Goal: Task Accomplishment & Management: Manage account settings

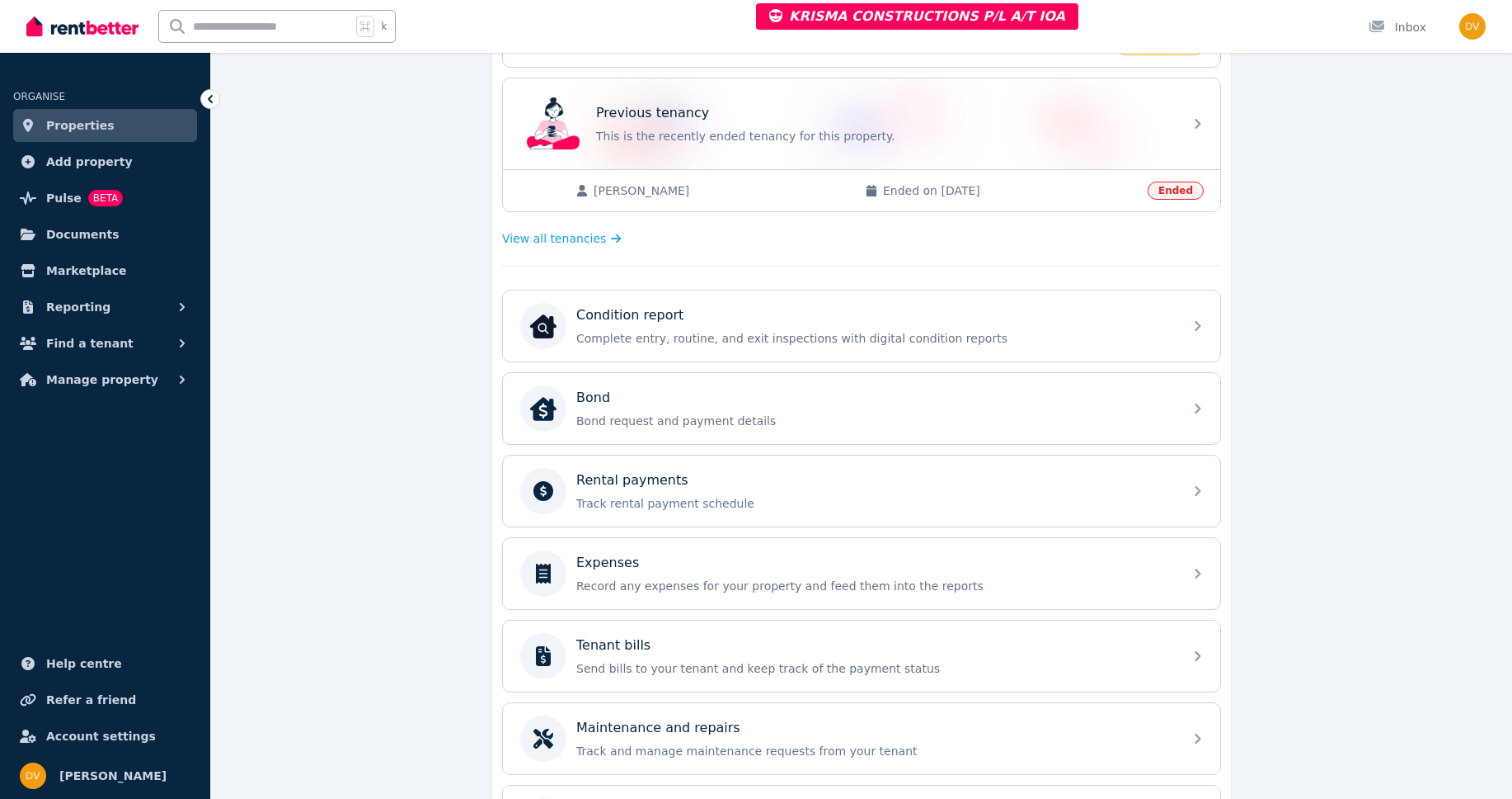
scroll to position [359, 0]
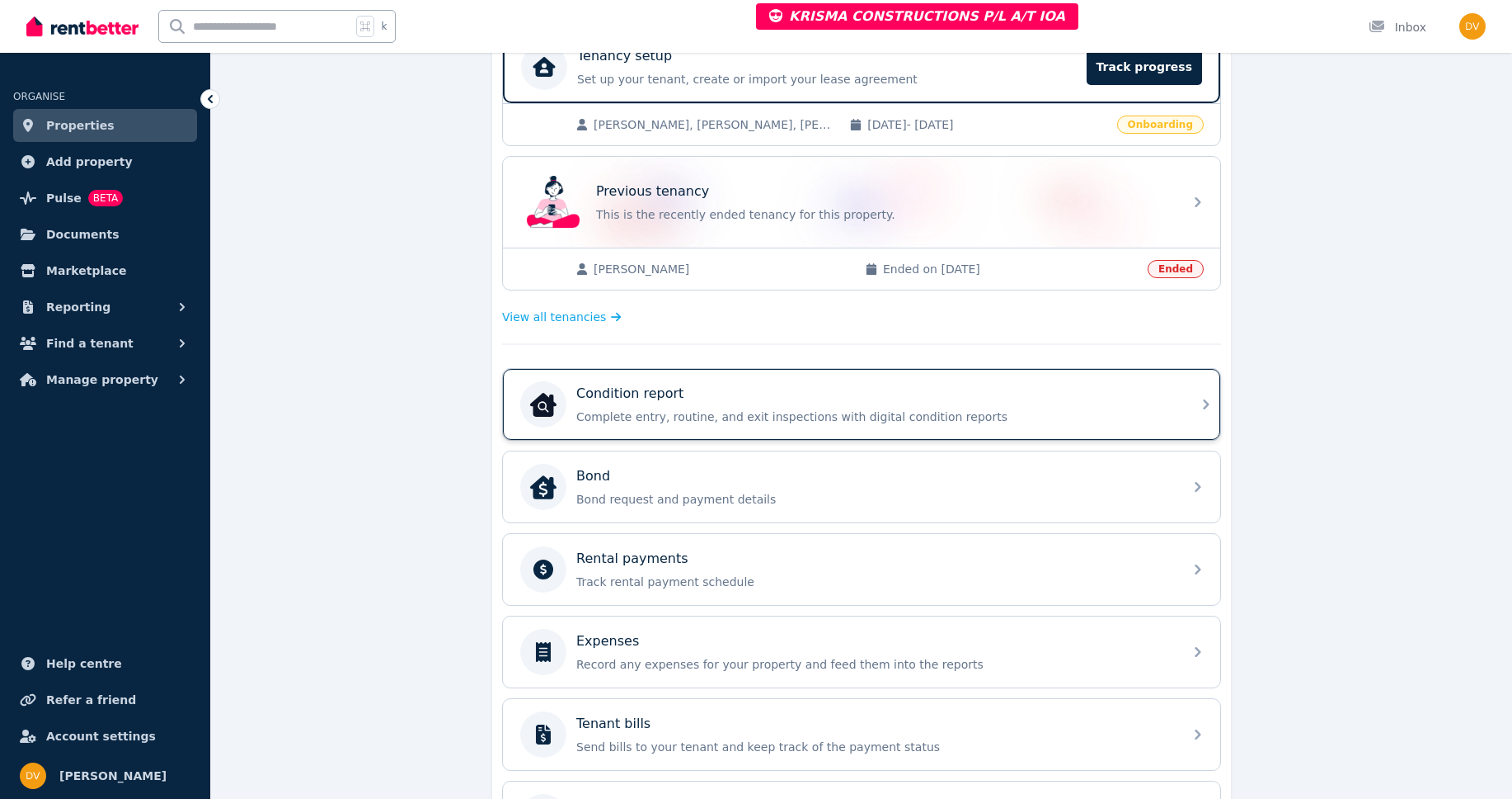
click at [836, 418] on p "Complete entry, routine, and exit inspections with digital condition reports" at bounding box center [875, 416] width 597 height 17
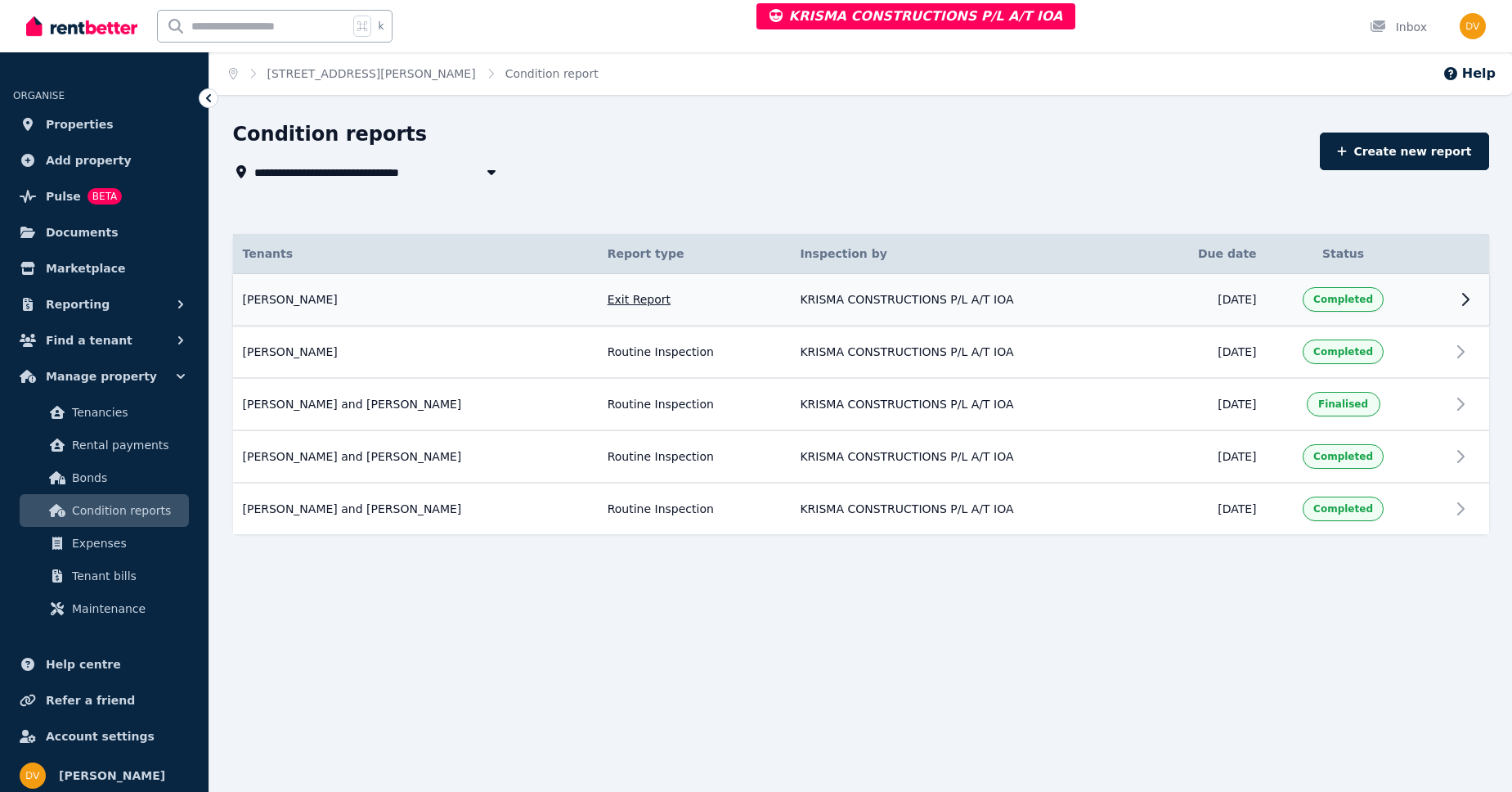
click at [1125, 306] on td "KRISMA CONSTRUCTIONS P/L A/T IOA" at bounding box center [968, 300] width 356 height 52
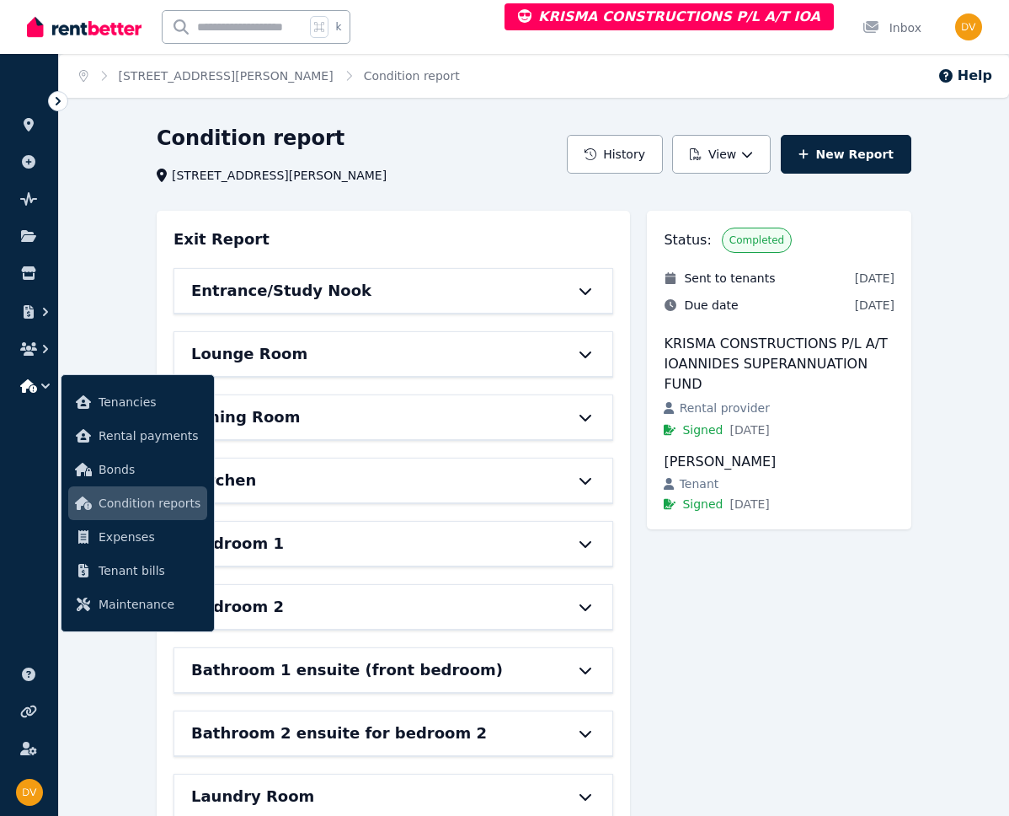
click at [74, 315] on div "Condition report [STREET_ADDRESS][PERSON_NAME] History View New Report Exit Rep…" at bounding box center [534, 686] width 951 height 1122
click at [45, 387] on icon "button" at bounding box center [45, 385] width 8 height 5
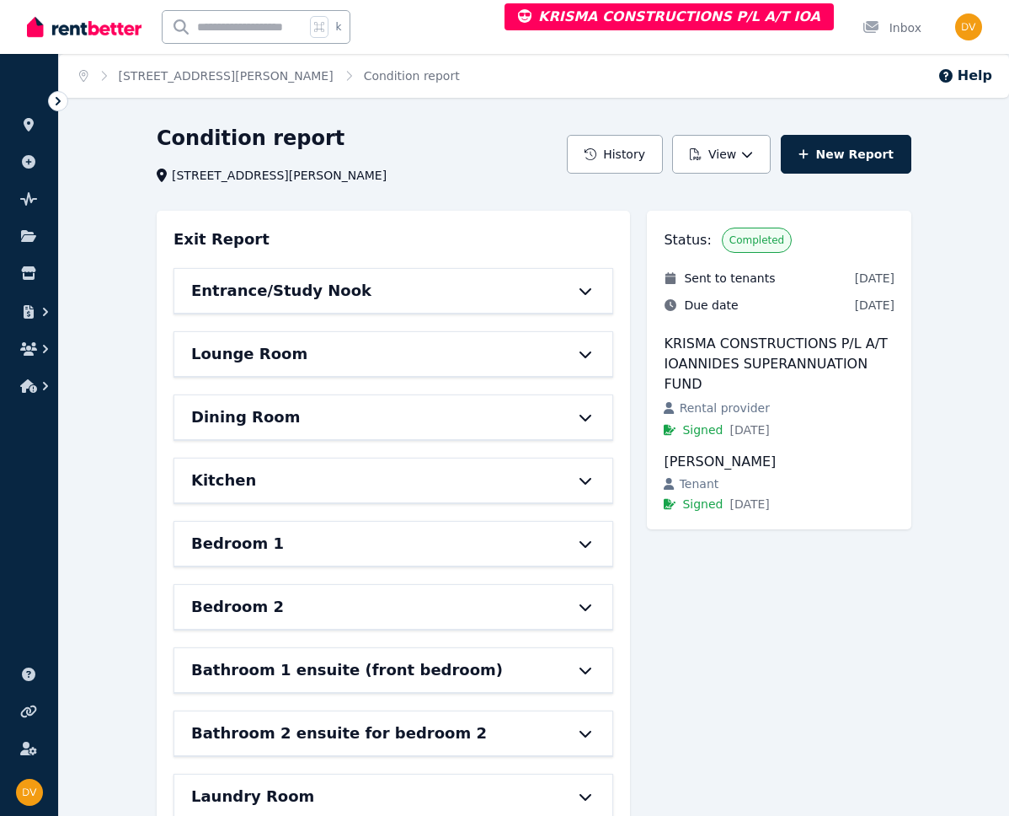
click at [897, 195] on div "Condition report Unit 4/572 MELTON HIGHWAY, SYDENHAM History View New Report Ex…" at bounding box center [534, 686] width 755 height 1122
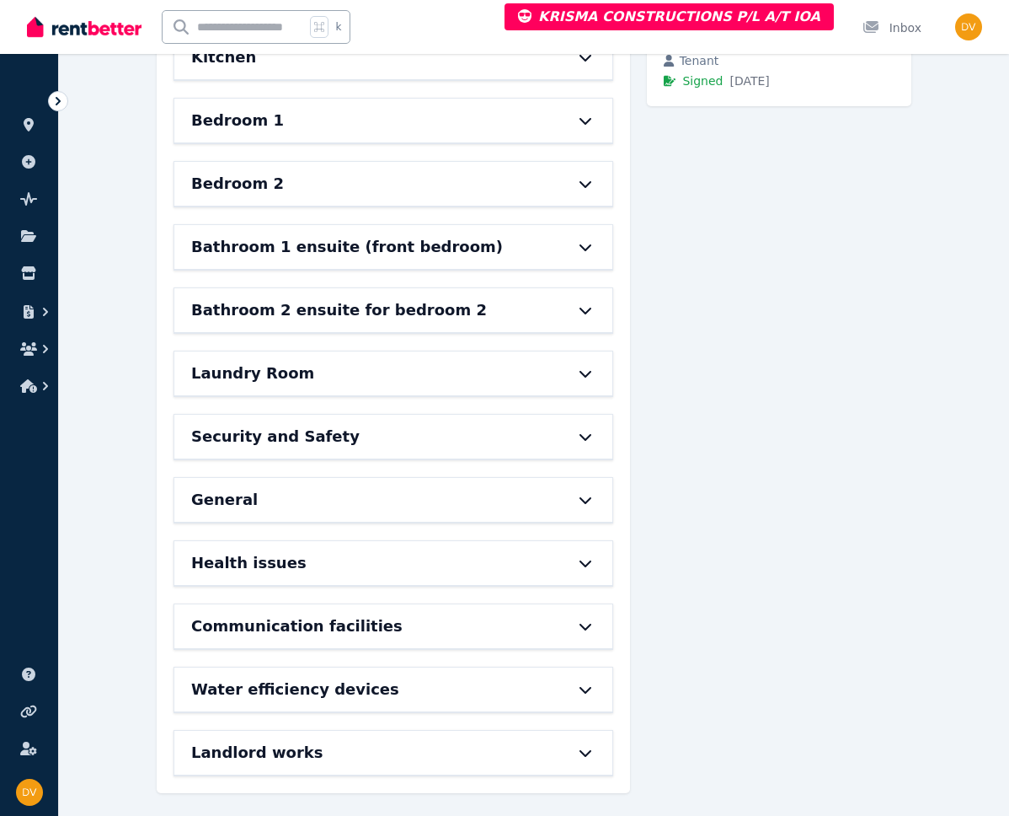
scroll to position [431, 0]
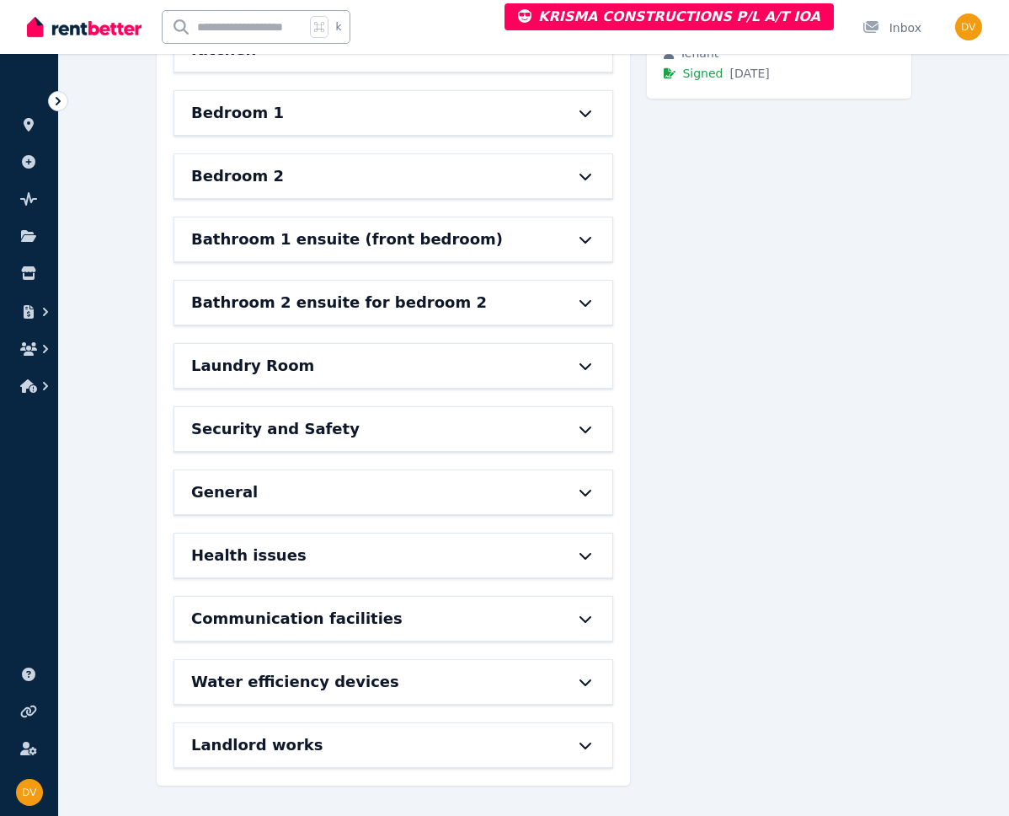
click at [320, 752] on div "Landlord works" at bounding box center [369, 745] width 357 height 24
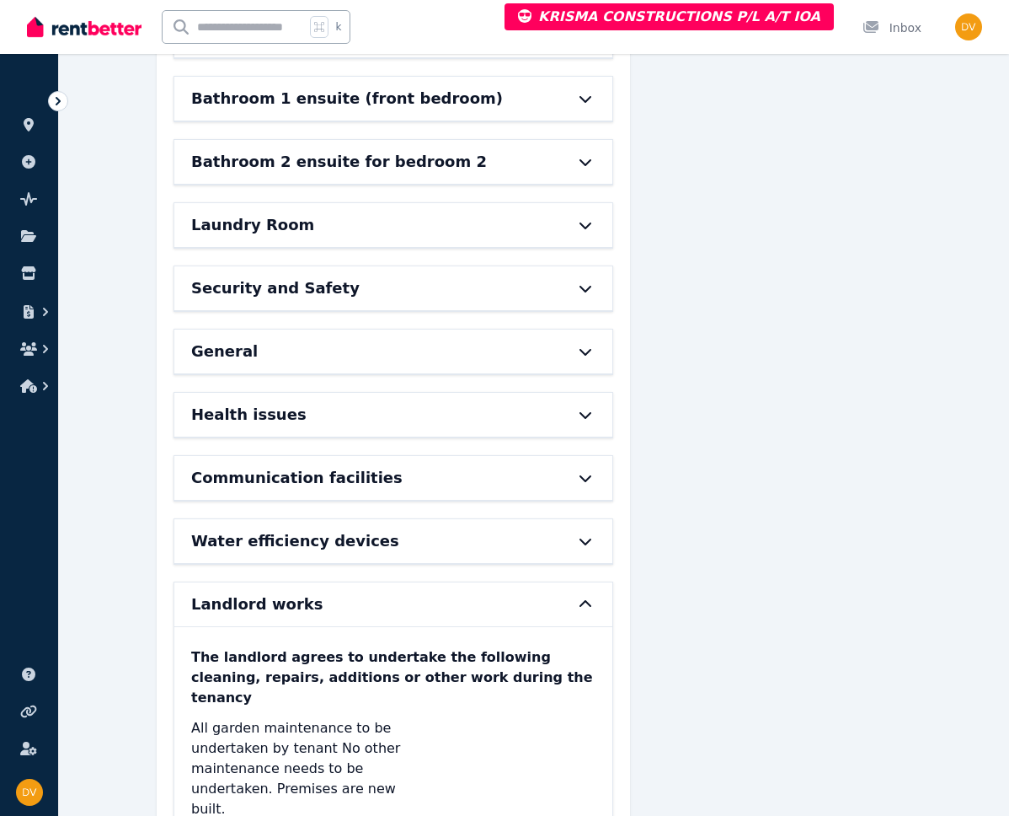
scroll to position [654, 0]
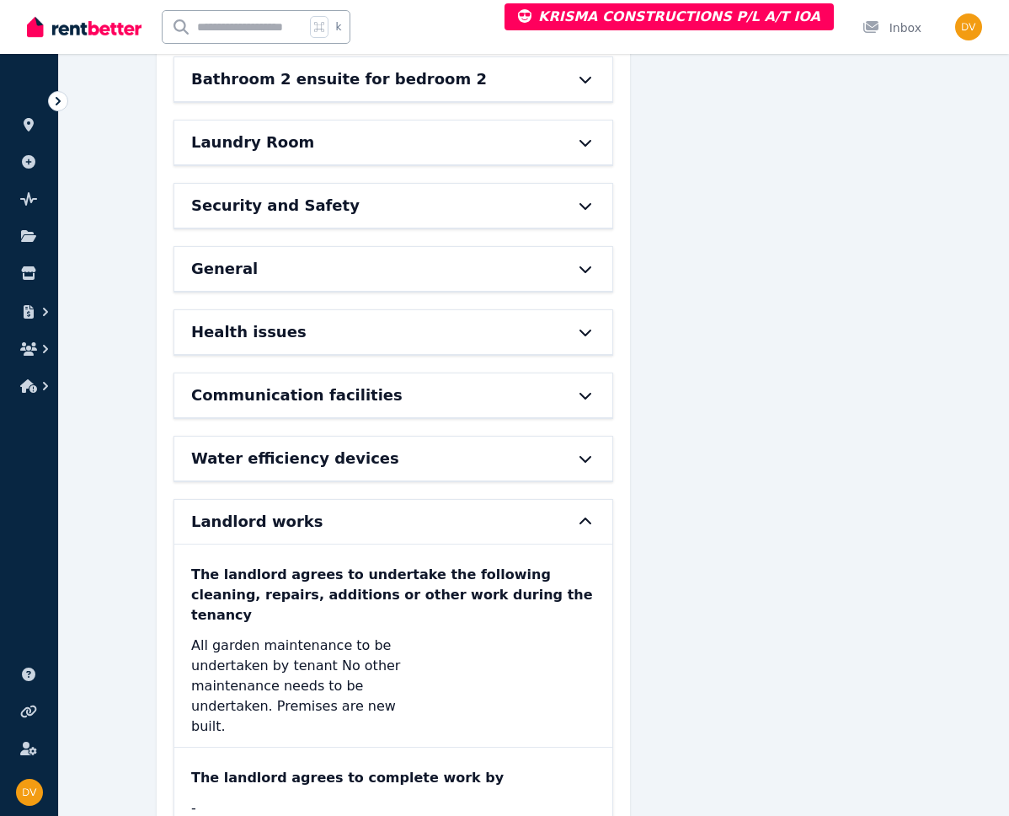
click at [308, 522] on div "Landlord works" at bounding box center [369, 522] width 357 height 24
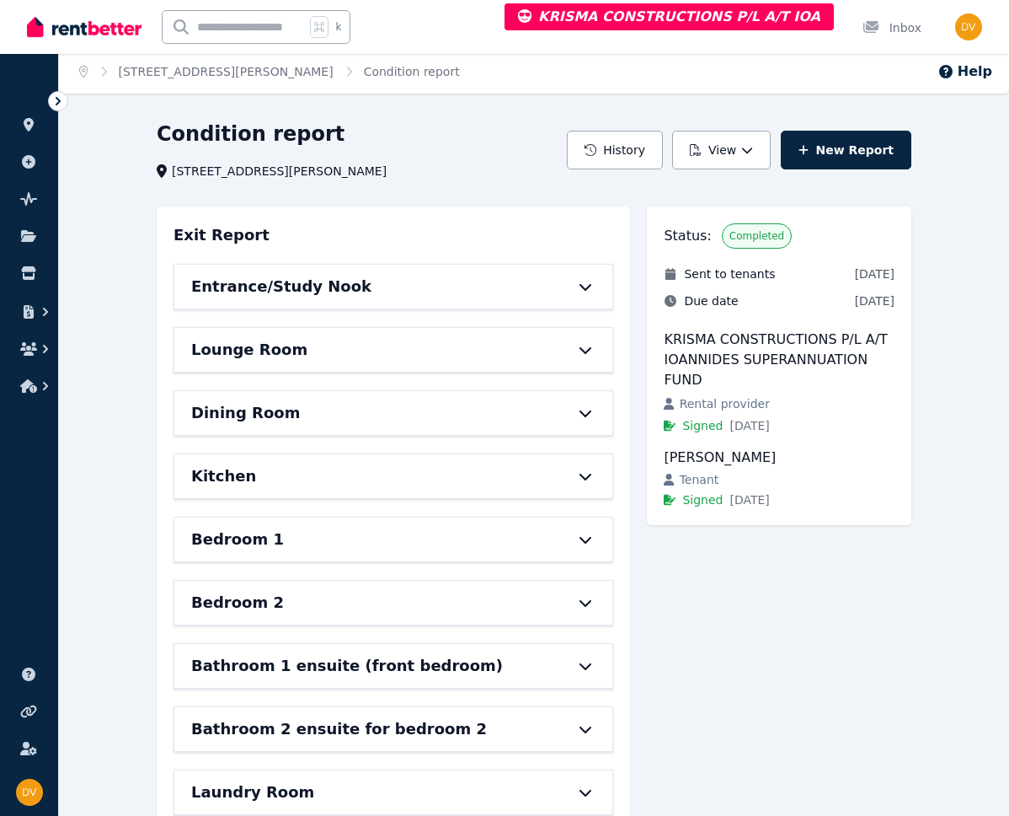
scroll to position [0, 0]
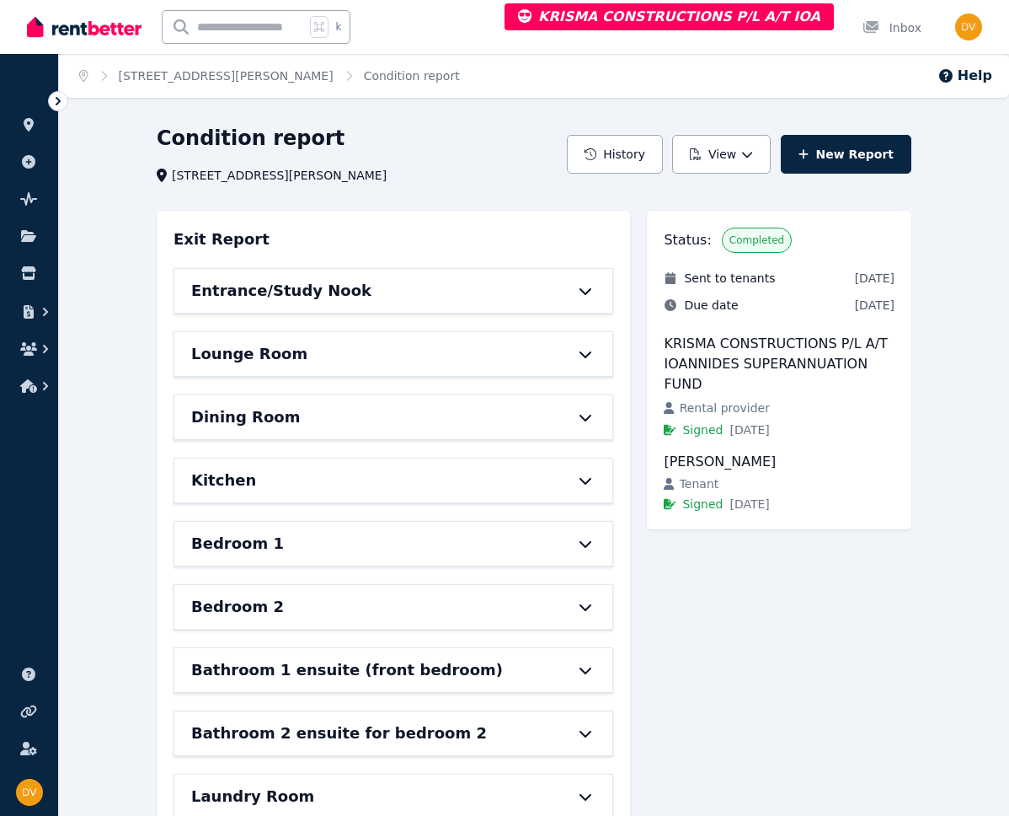
click at [557, 145] on div "Condition report" at bounding box center [357, 141] width 400 height 32
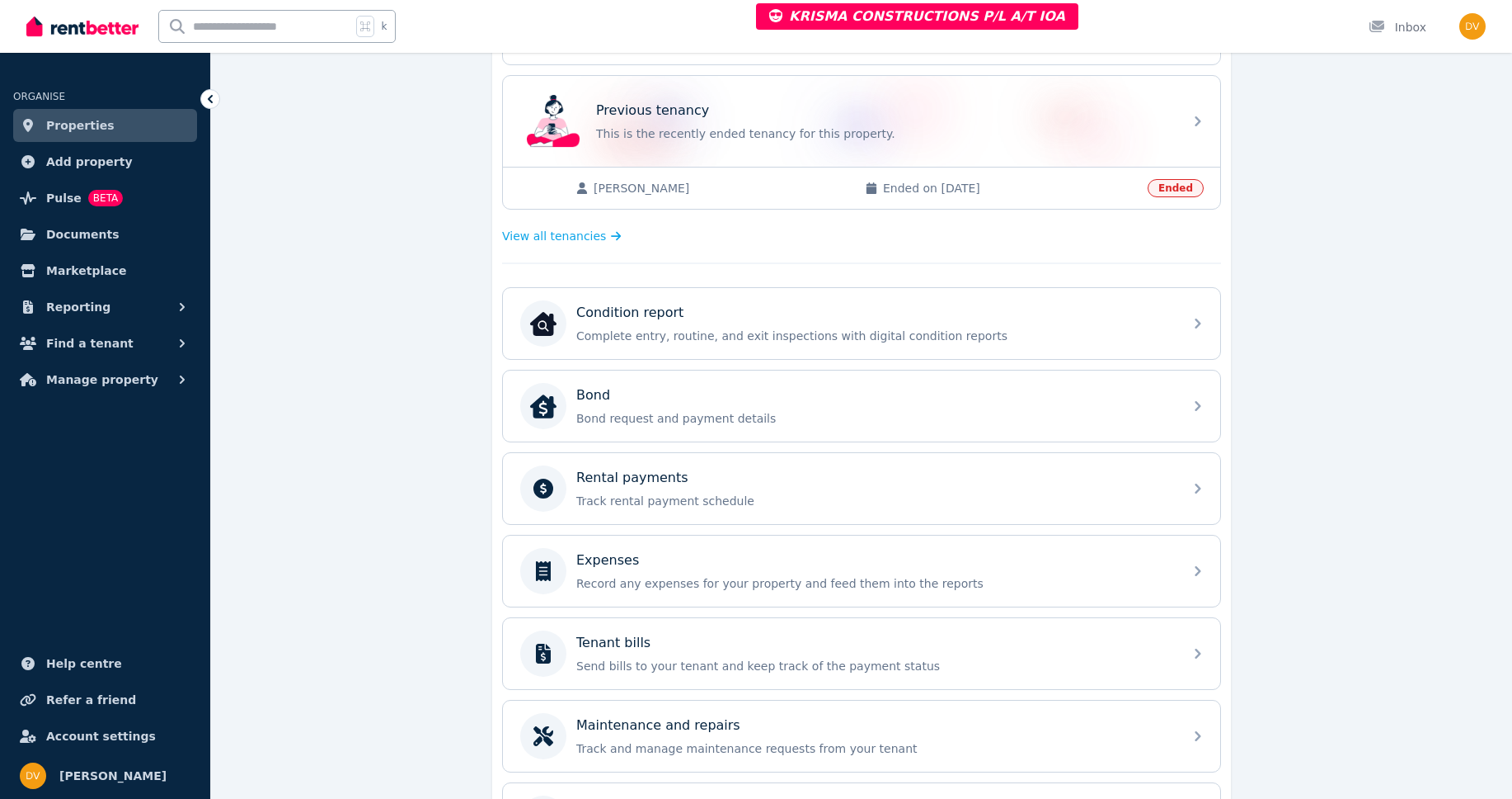
scroll to position [569, 0]
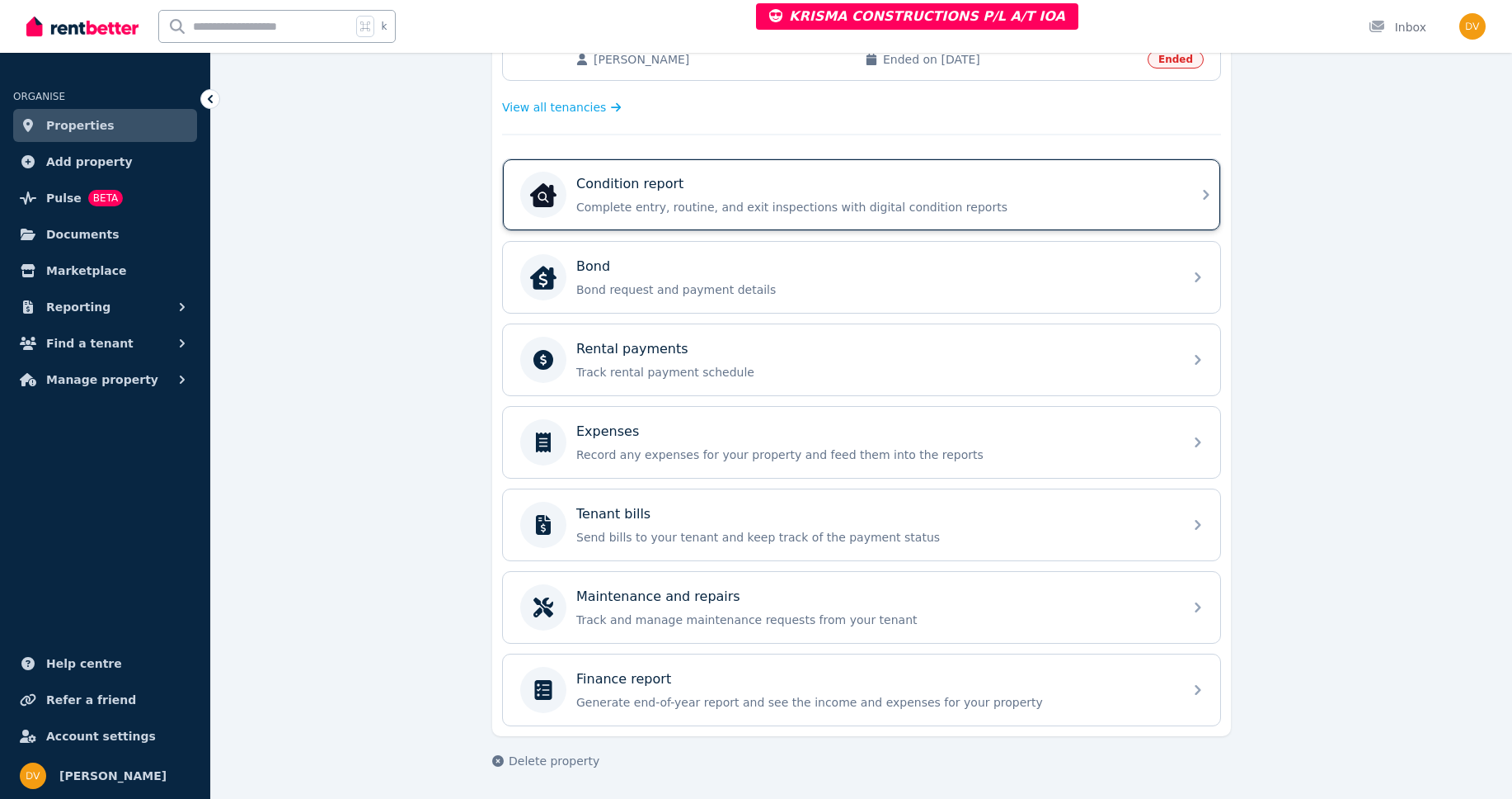
click at [691, 212] on p "Complete entry, routine, and exit inspections with digital condition reports" at bounding box center [875, 207] width 597 height 17
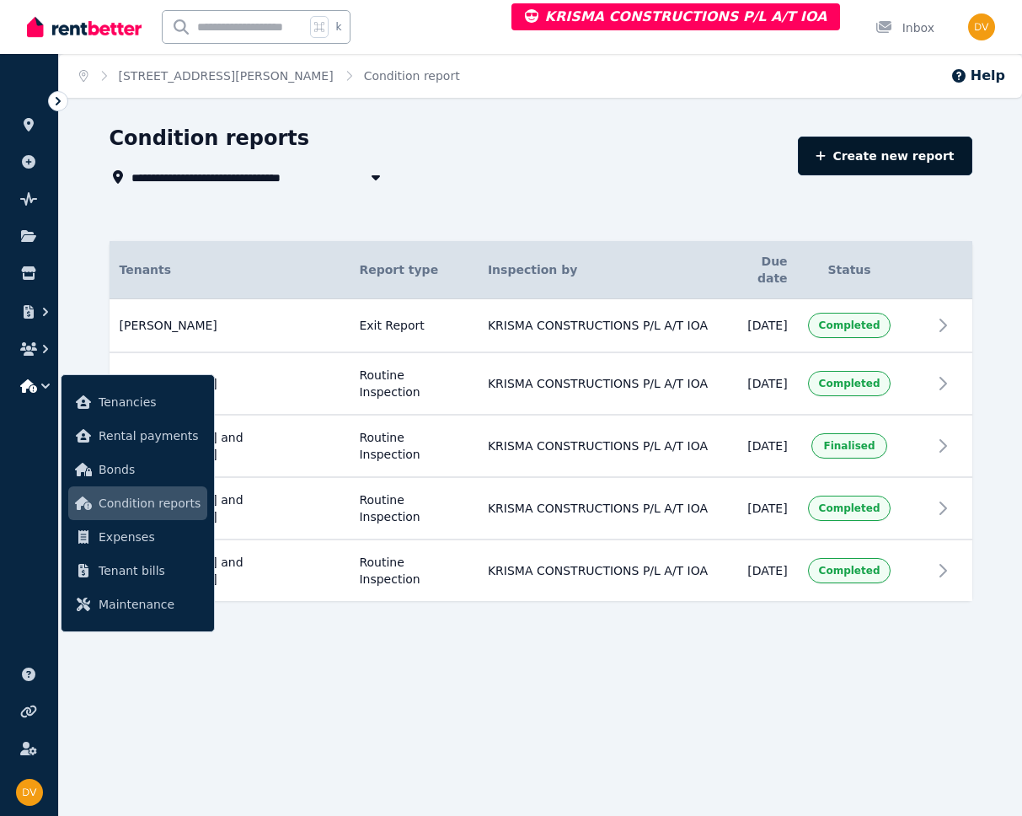
click at [904, 159] on link "Create new report" at bounding box center [885, 156] width 174 height 39
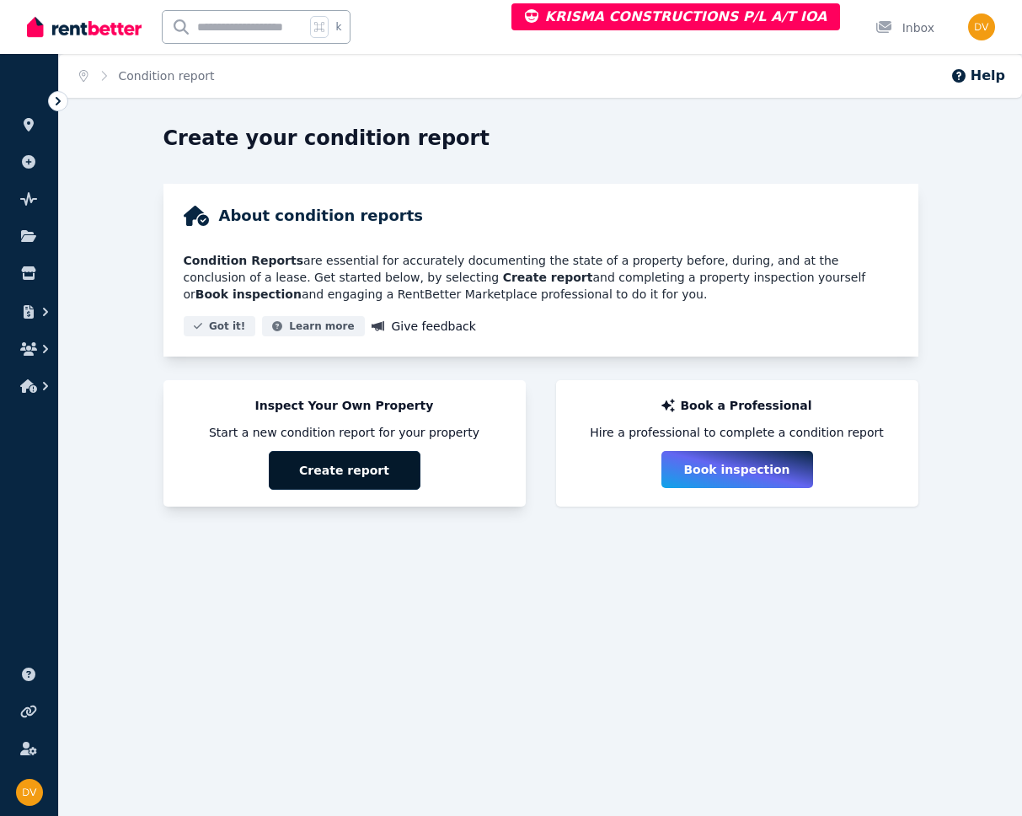
click at [356, 470] on button "Create report" at bounding box center [345, 470] width 152 height 39
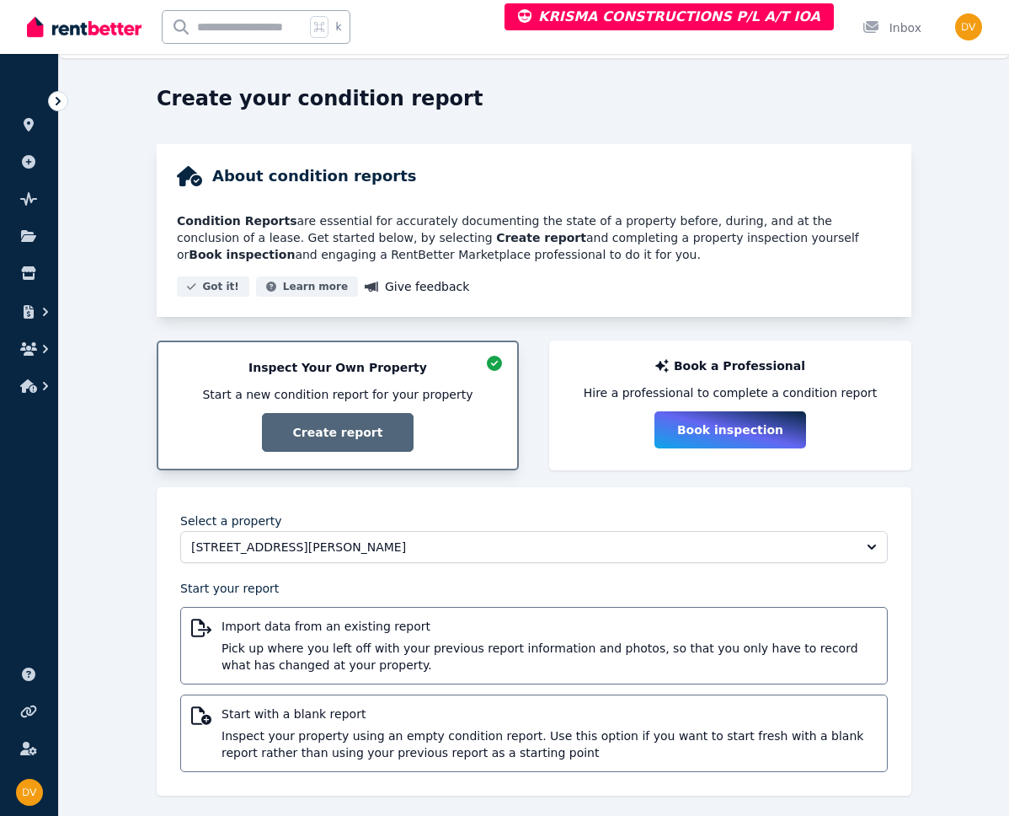
scroll to position [50, 0]
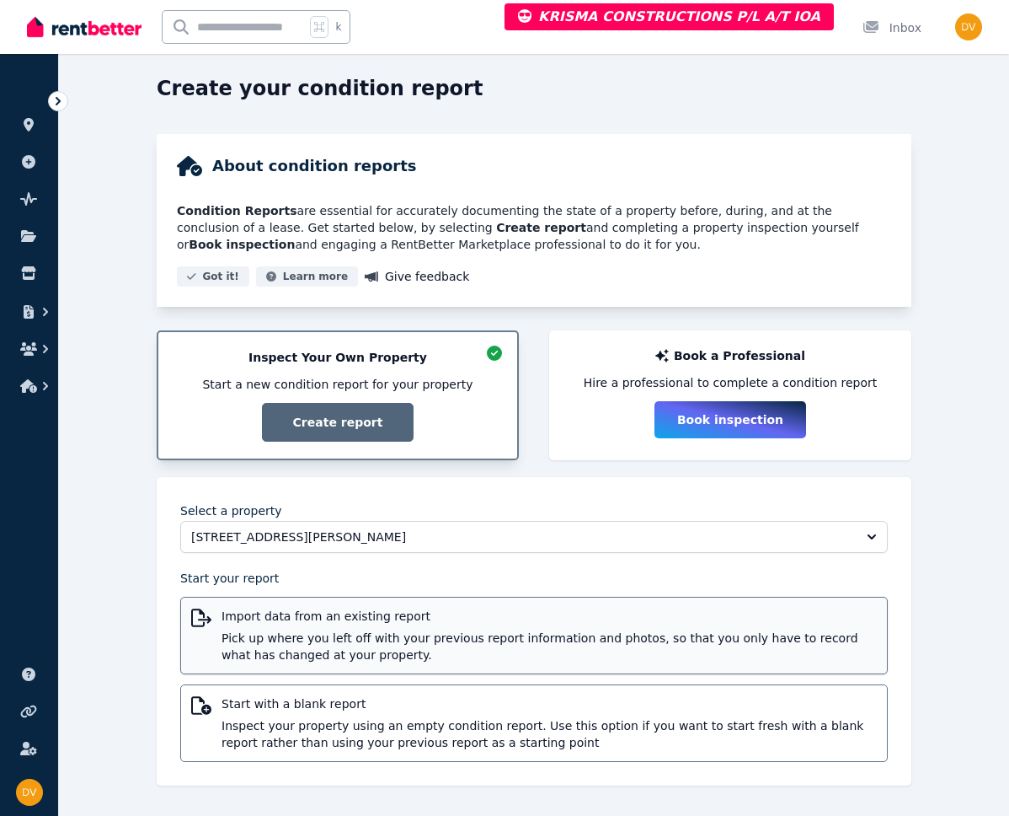
click at [249, 629] on span "Pick up where you left off with your previous report information and photos, so…" at bounding box center [550, 646] width 656 height 34
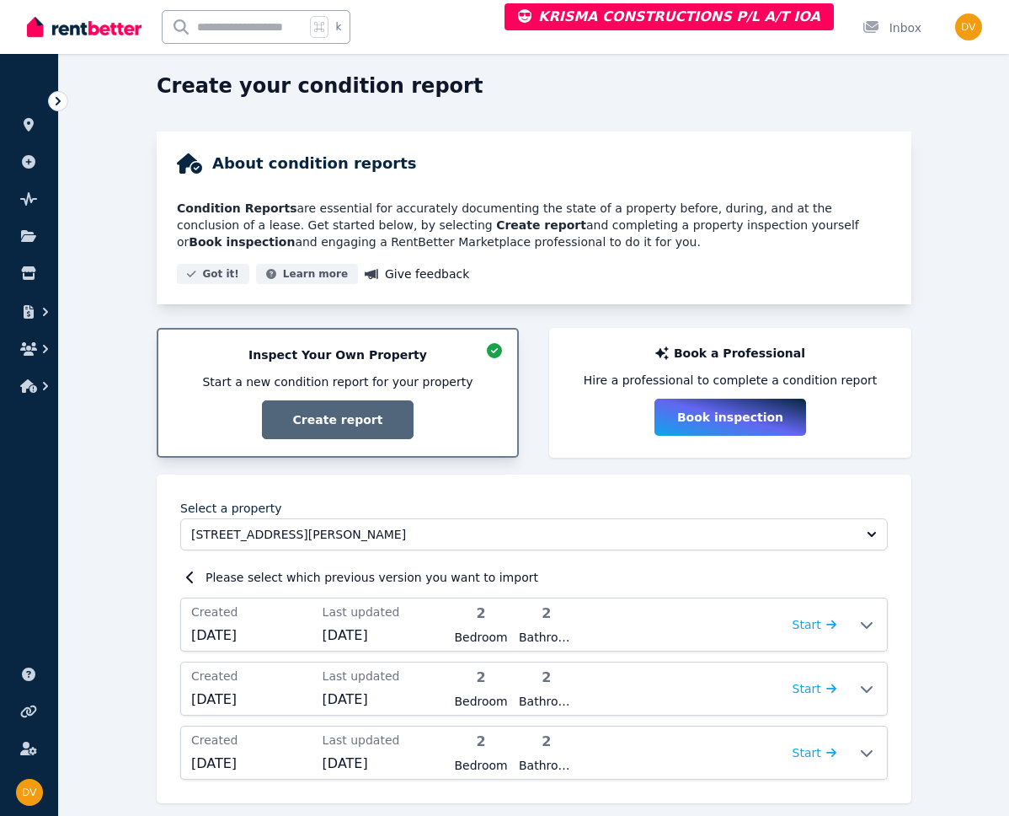
scroll to position [70, 0]
